Goal: Information Seeking & Learning: Learn about a topic

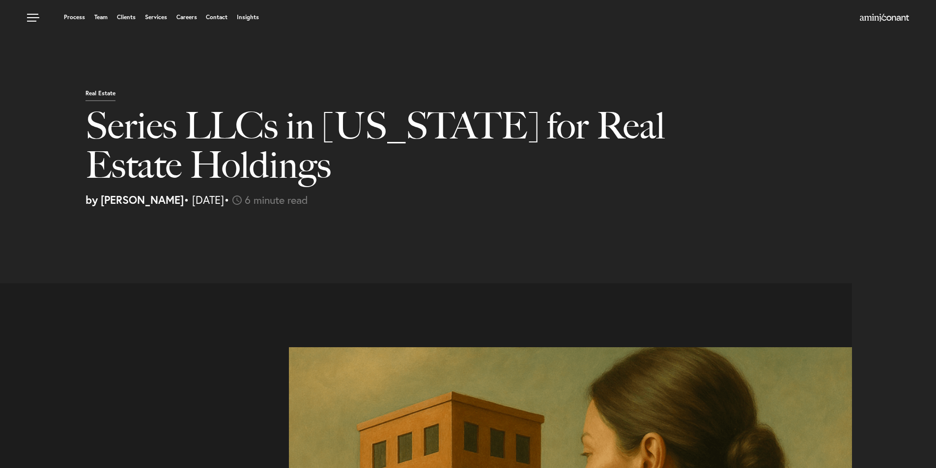
select select "US"
select select "Austin"
select select "Business and Civil Litigation"
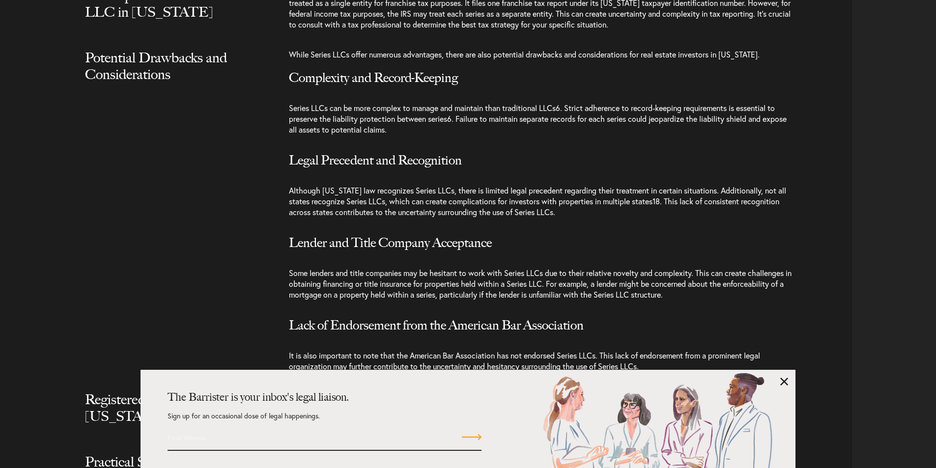
scroll to position [2014, 0]
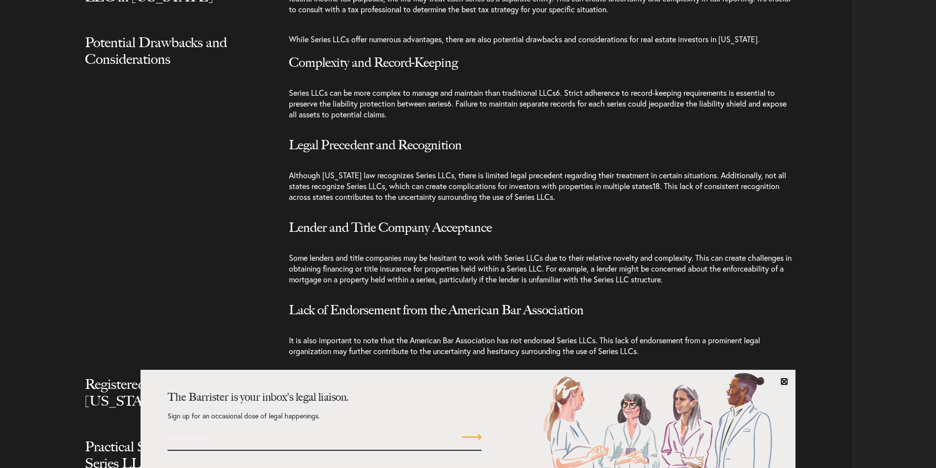
click at [788, 383] on link at bounding box center [784, 382] width 8 height 8
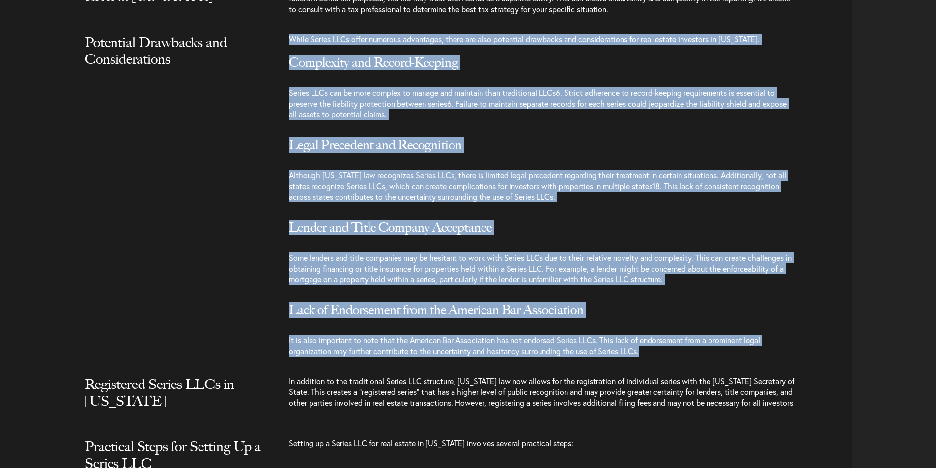
drag, startPoint x: 290, startPoint y: 30, endPoint x: 680, endPoint y: 342, distance: 499.1
click at [680, 342] on div "While Series LLCs offer numerous advantages, there are also potential drawbacks…" at bounding box center [570, 200] width 563 height 333
copy div "While Series LLCs offer numerous advantages, there are also potential drawbacks…"
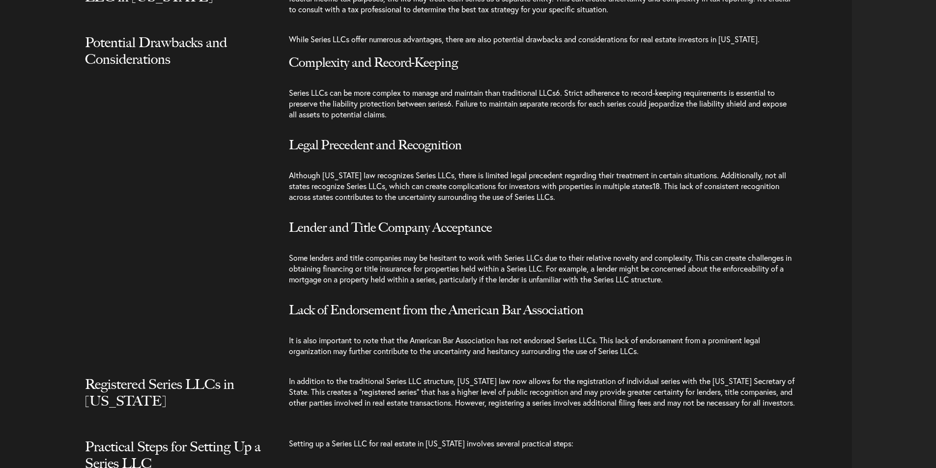
click at [143, 188] on div "Potential Drawbacks and Considerations While Series LLCs offer numerous advanta…" at bounding box center [429, 200] width 845 height 333
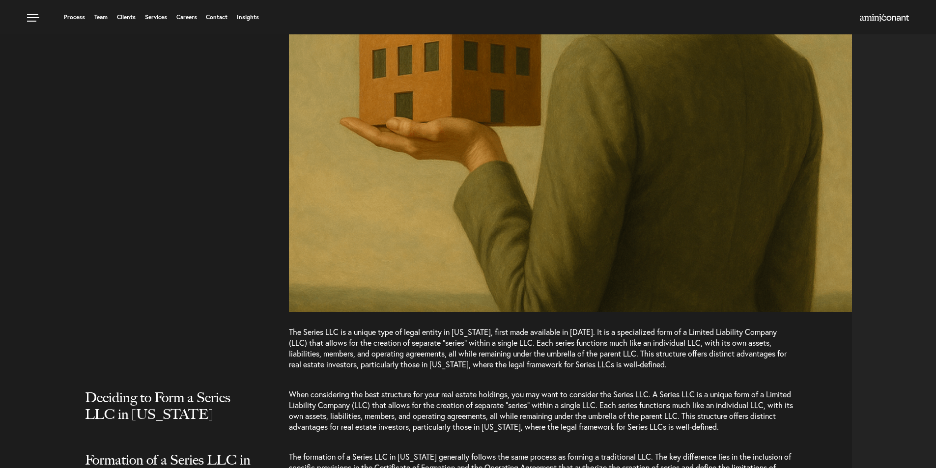
scroll to position [23, 0]
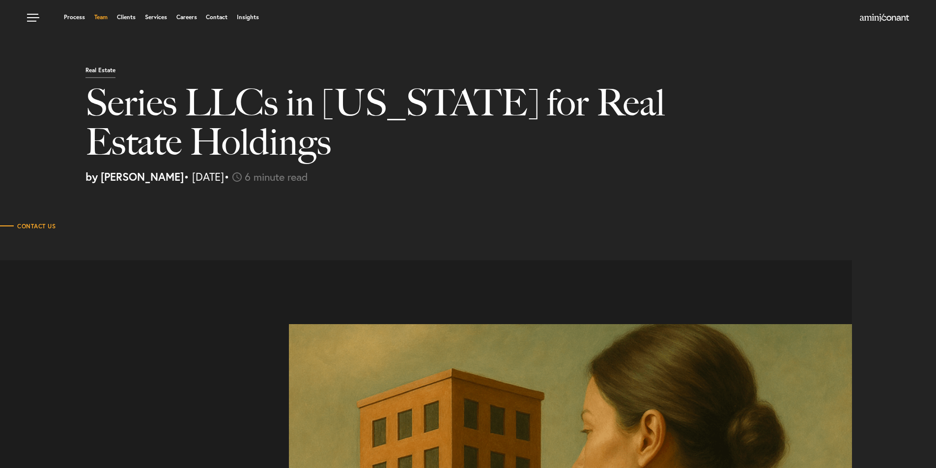
click at [105, 19] on link "Team" at bounding box center [100, 17] width 13 height 6
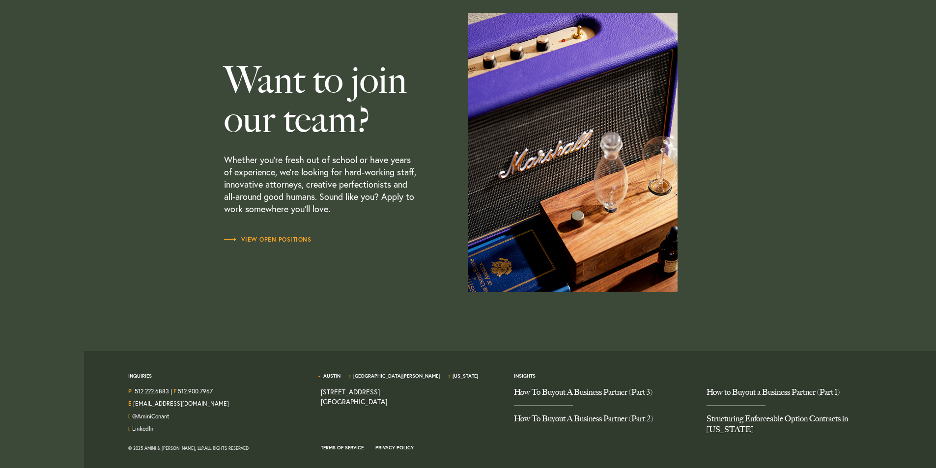
scroll to position [2889, 0]
